Goal: Information Seeking & Learning: Find specific fact

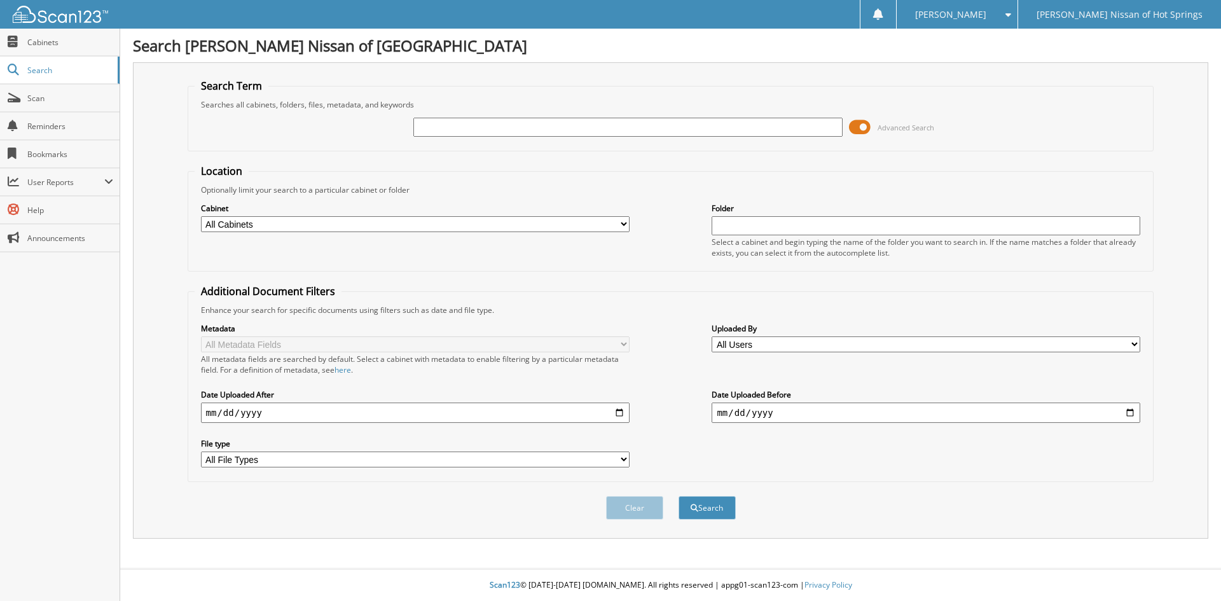
click at [862, 127] on span at bounding box center [860, 127] width 22 height 19
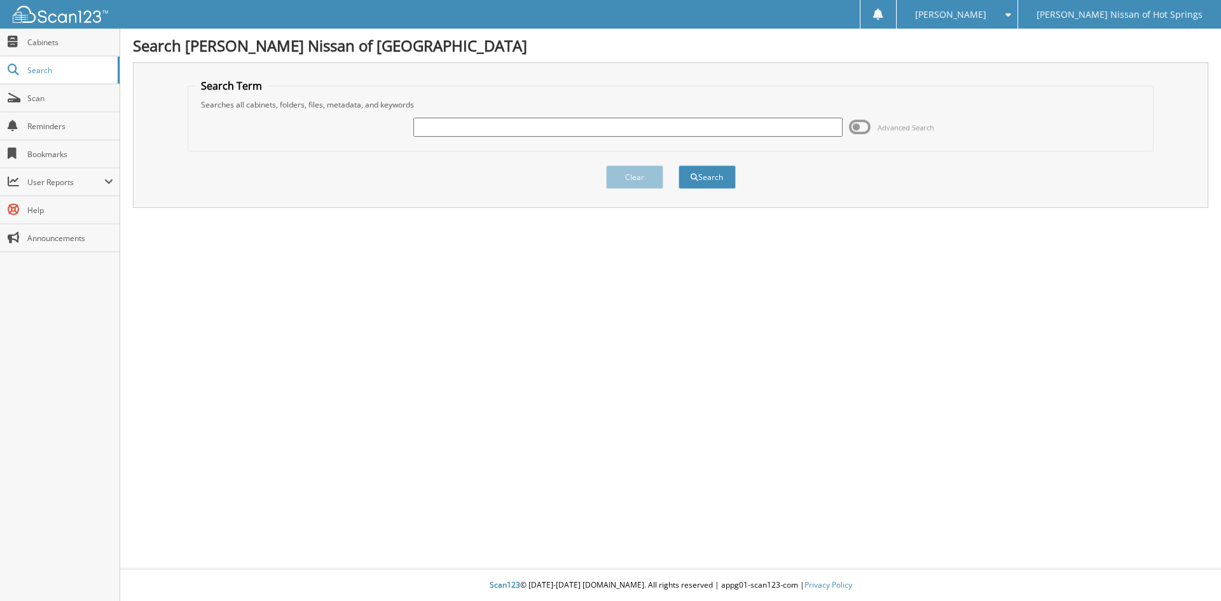
click at [626, 132] on input "text" at bounding box center [627, 127] width 428 height 19
type input "119152"
click at [678, 165] on button "Search" at bounding box center [706, 177] width 57 height 24
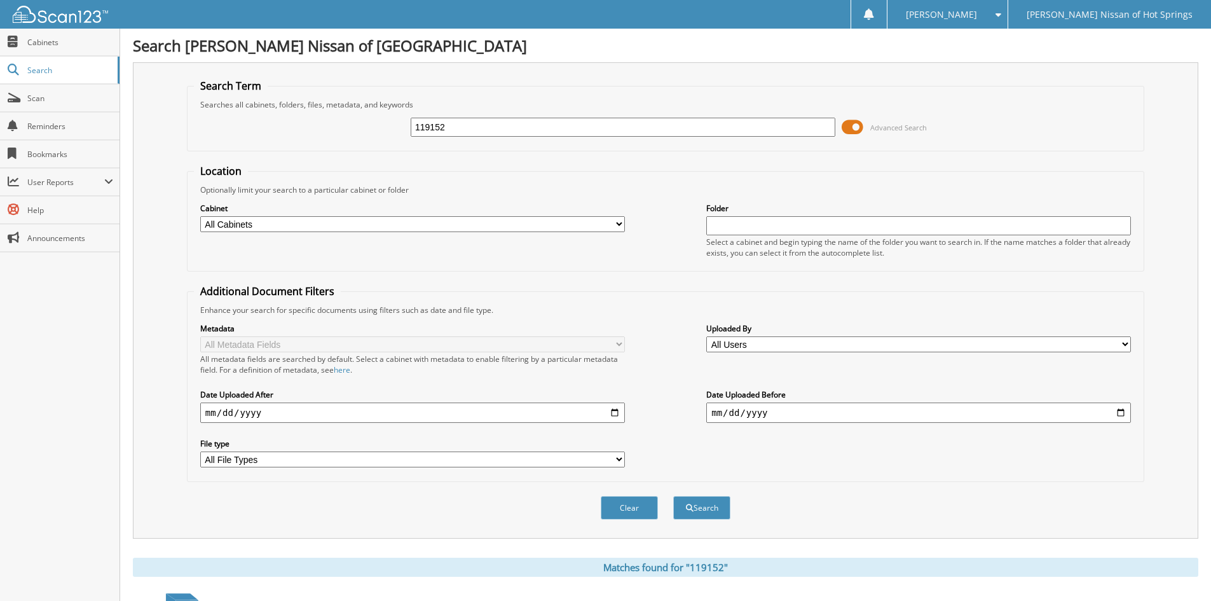
click at [856, 129] on span at bounding box center [853, 127] width 22 height 19
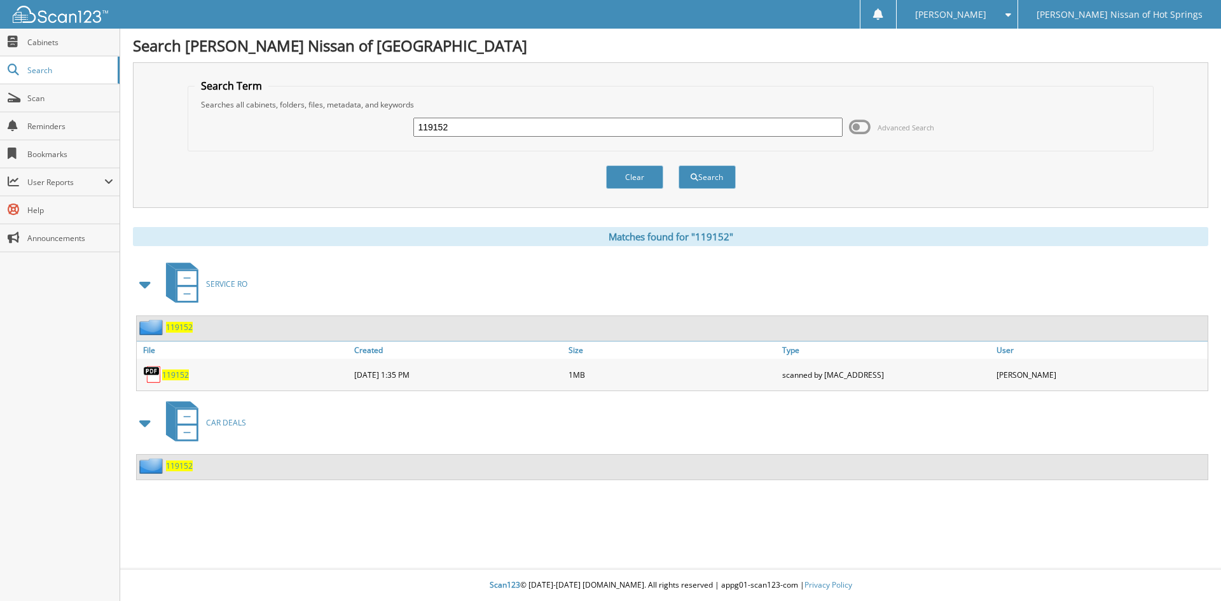
click at [179, 378] on span "119152" at bounding box center [175, 374] width 27 height 11
click at [174, 330] on span "119152" at bounding box center [179, 327] width 27 height 11
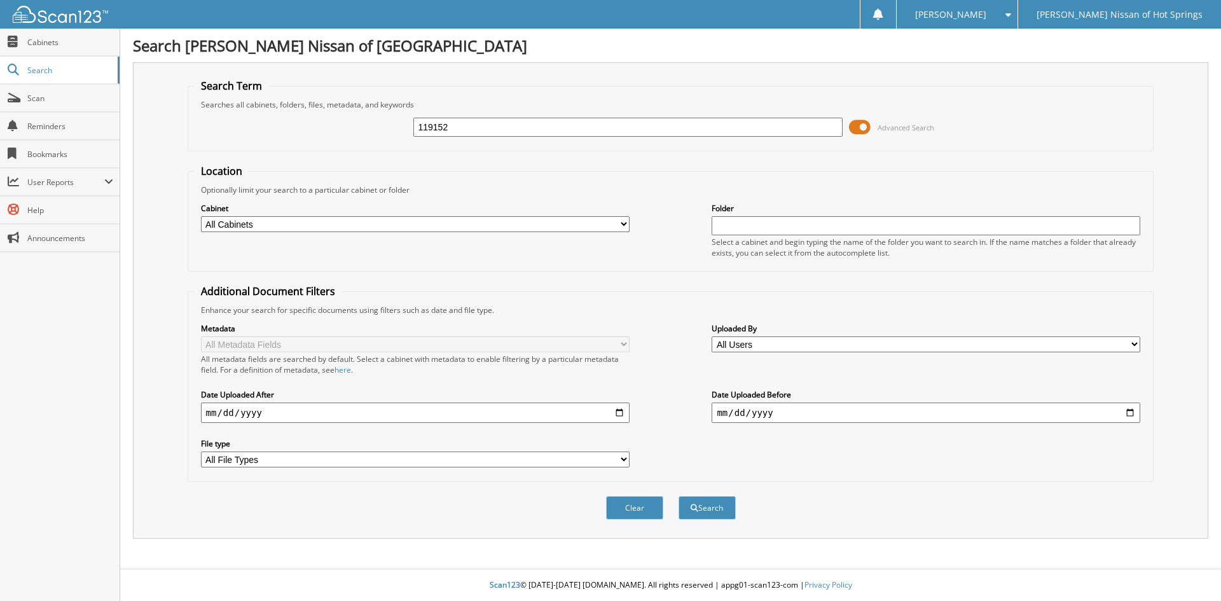
type input "119152"
click at [861, 129] on span at bounding box center [860, 127] width 22 height 19
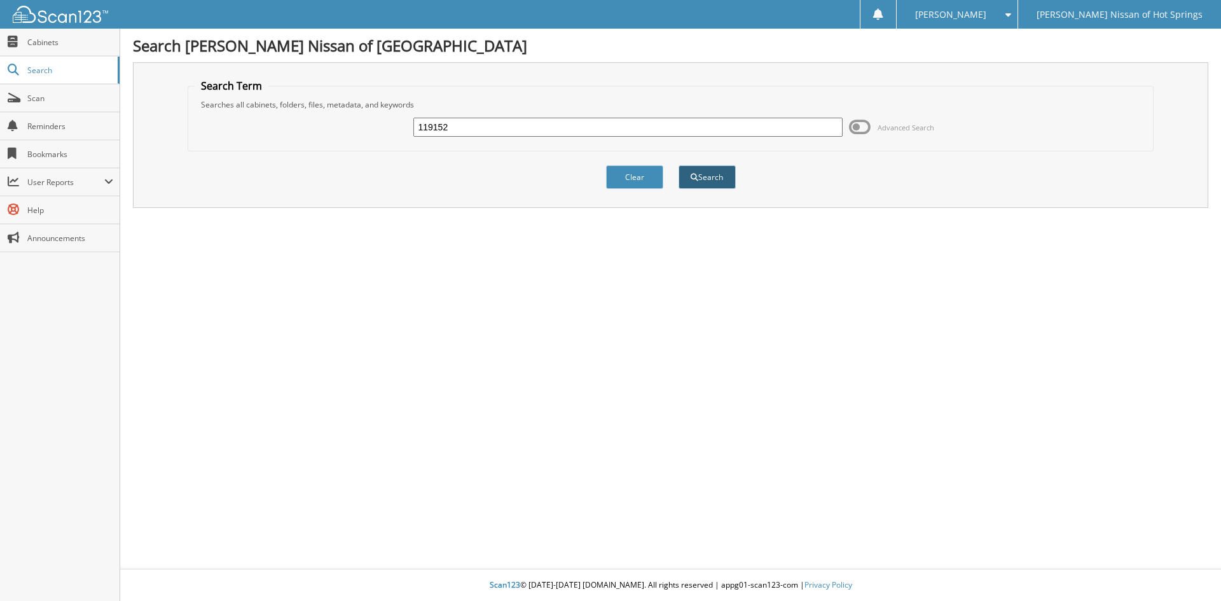
click at [711, 173] on button "Search" at bounding box center [706, 177] width 57 height 24
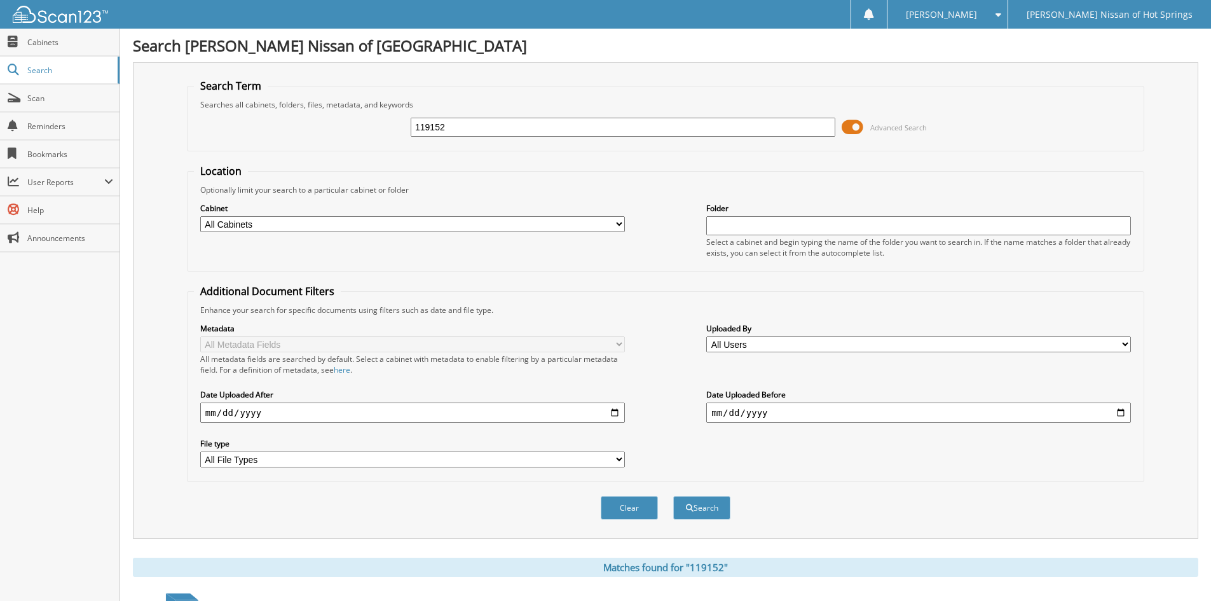
click at [852, 122] on span at bounding box center [853, 127] width 22 height 19
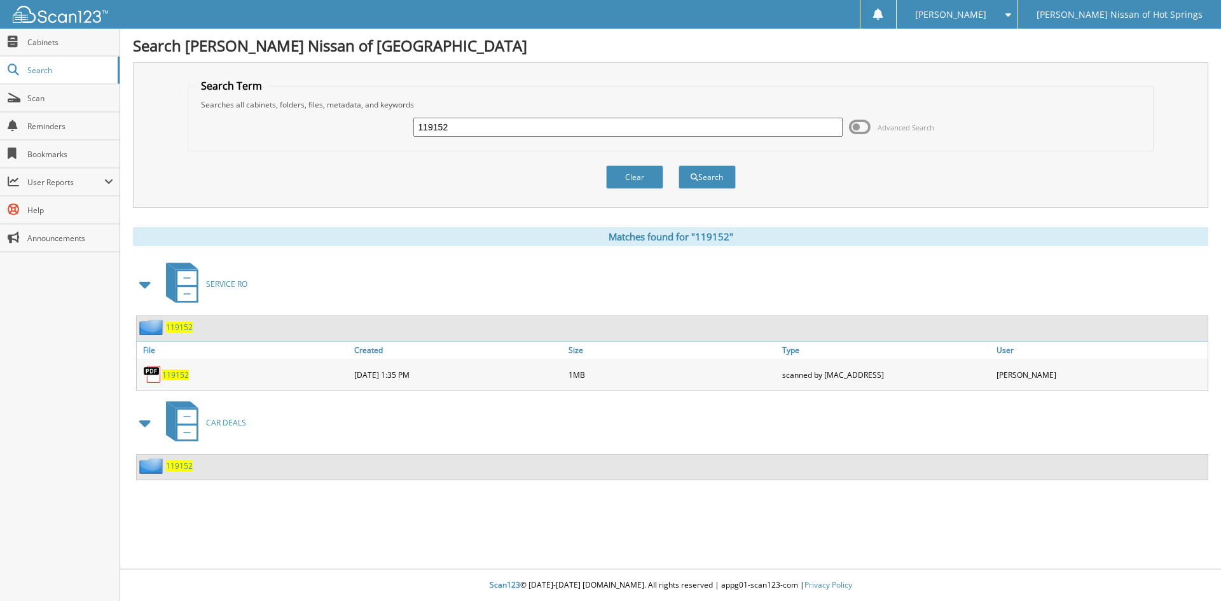
click at [171, 469] on span "119152" at bounding box center [179, 465] width 27 height 11
